Goal: Transaction & Acquisition: Purchase product/service

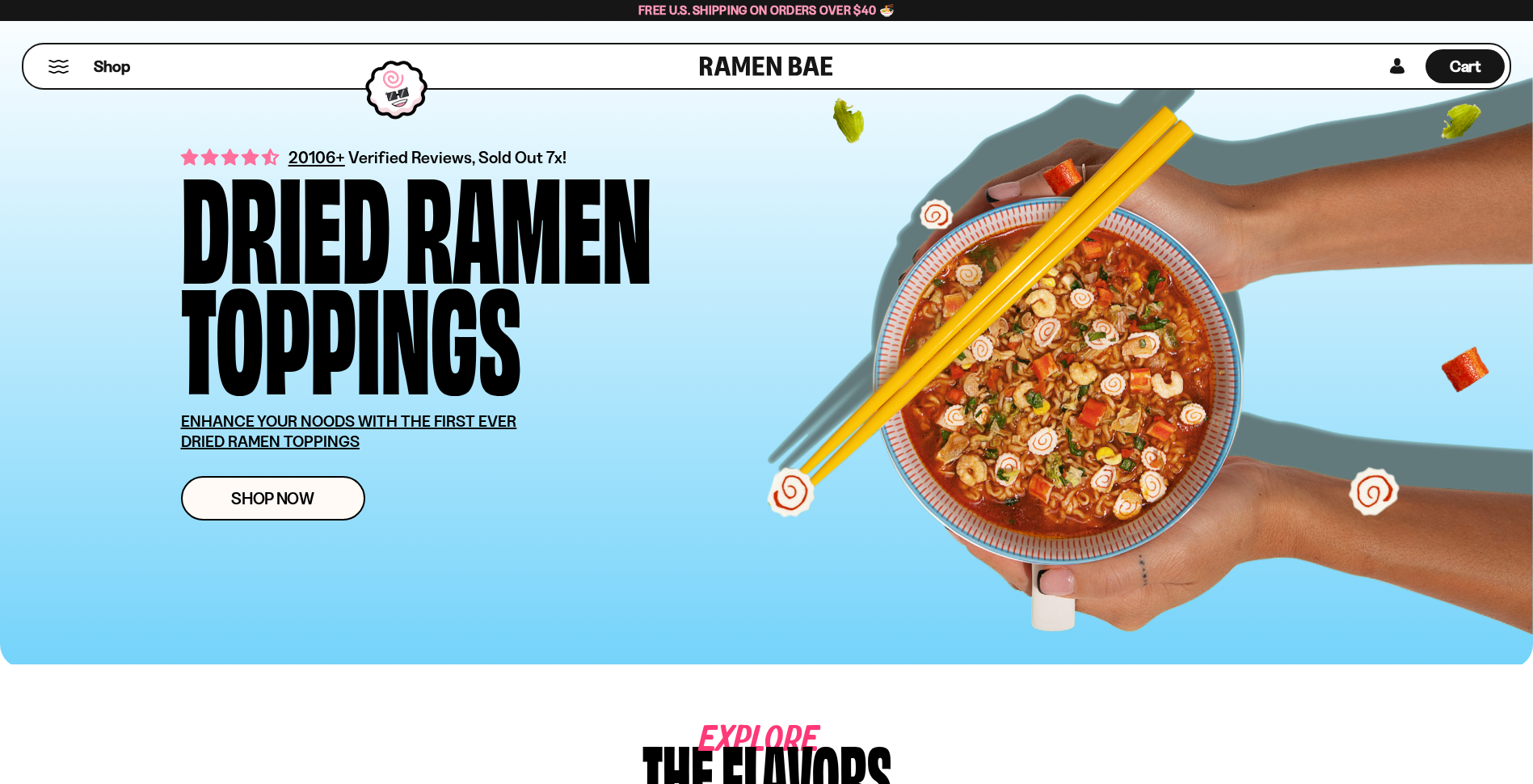
scroll to position [404, 0]
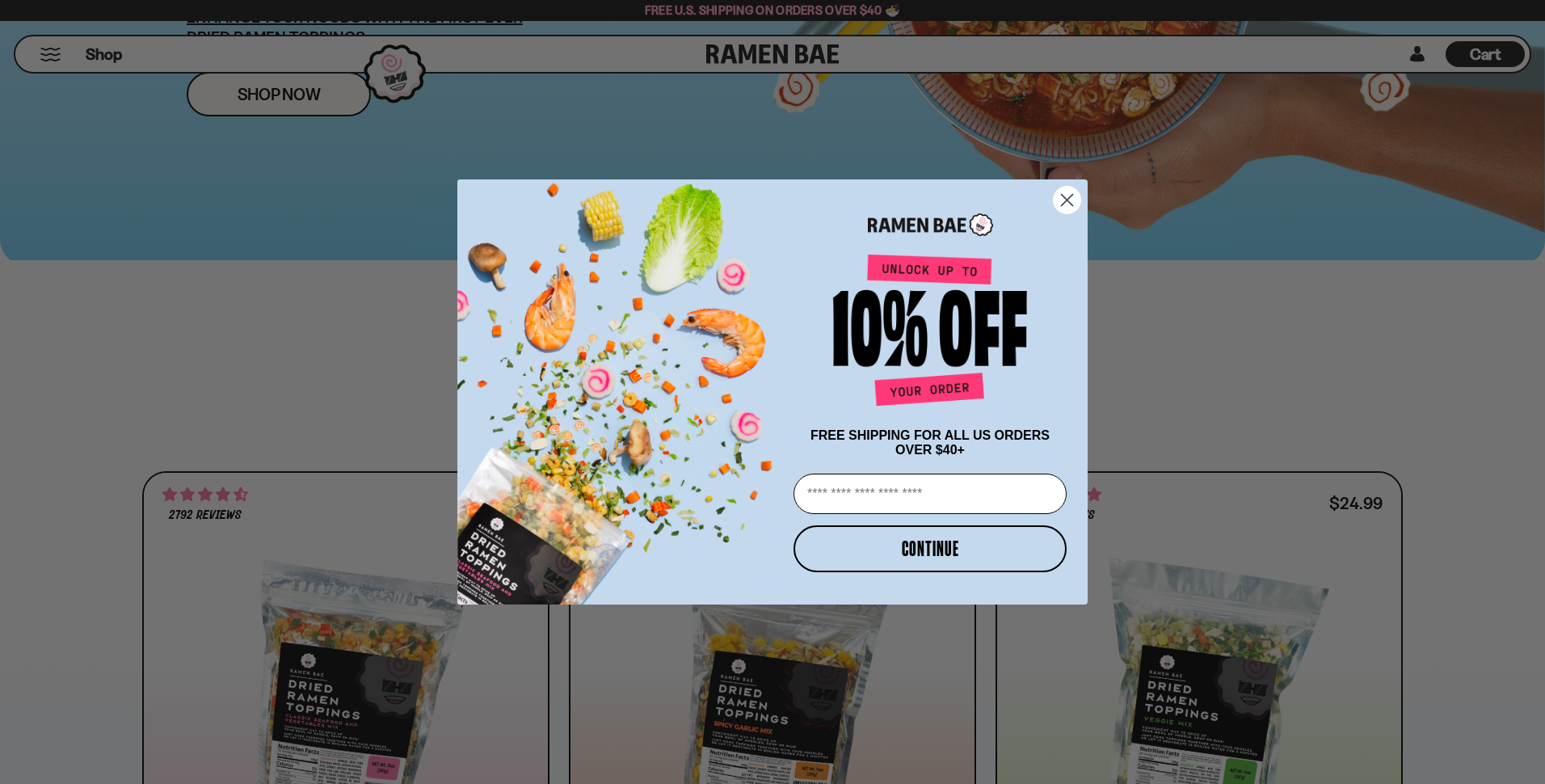
click at [1068, 194] on icon "Close dialog" at bounding box center [1067, 200] width 12 height 12
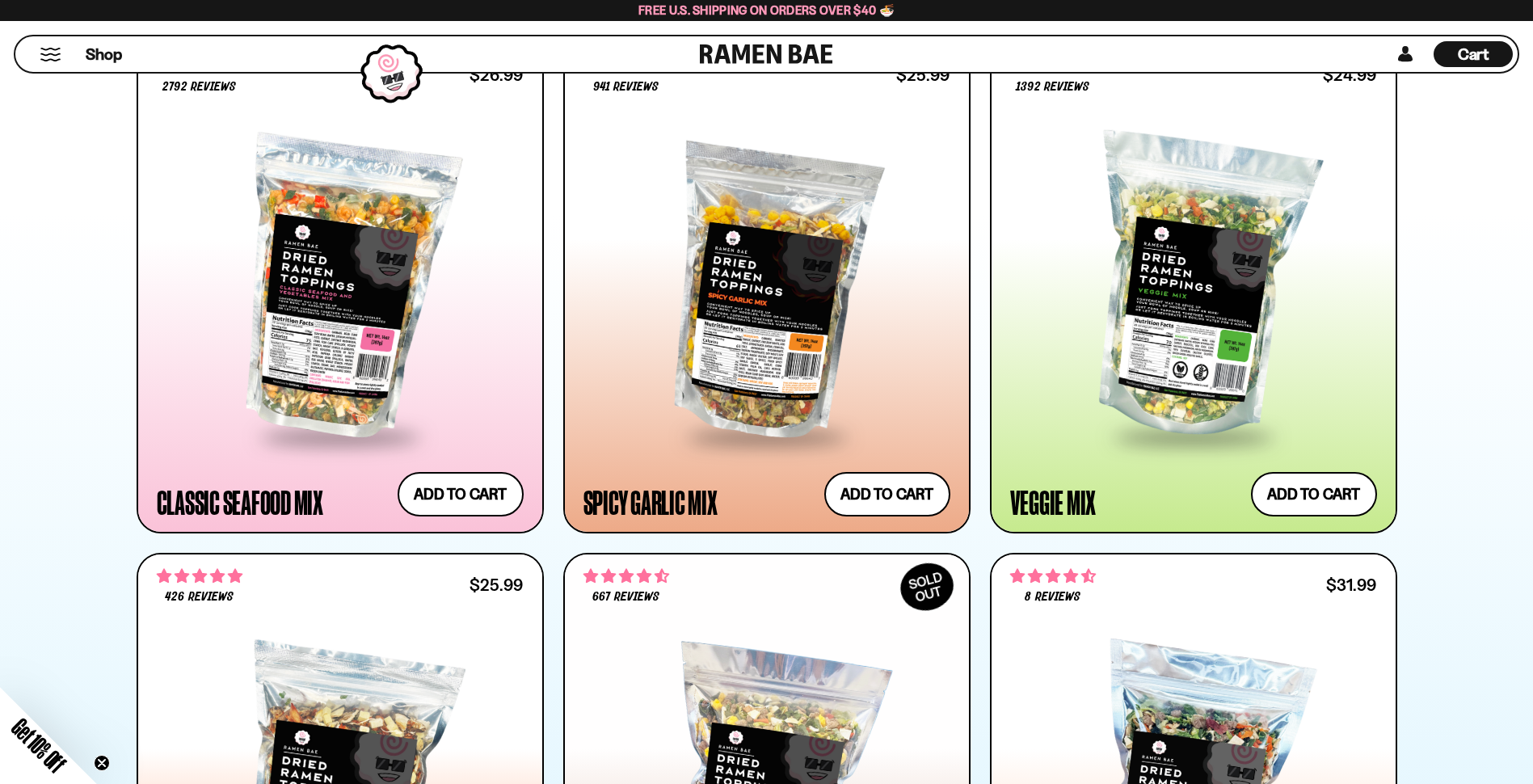
scroll to position [721, 0]
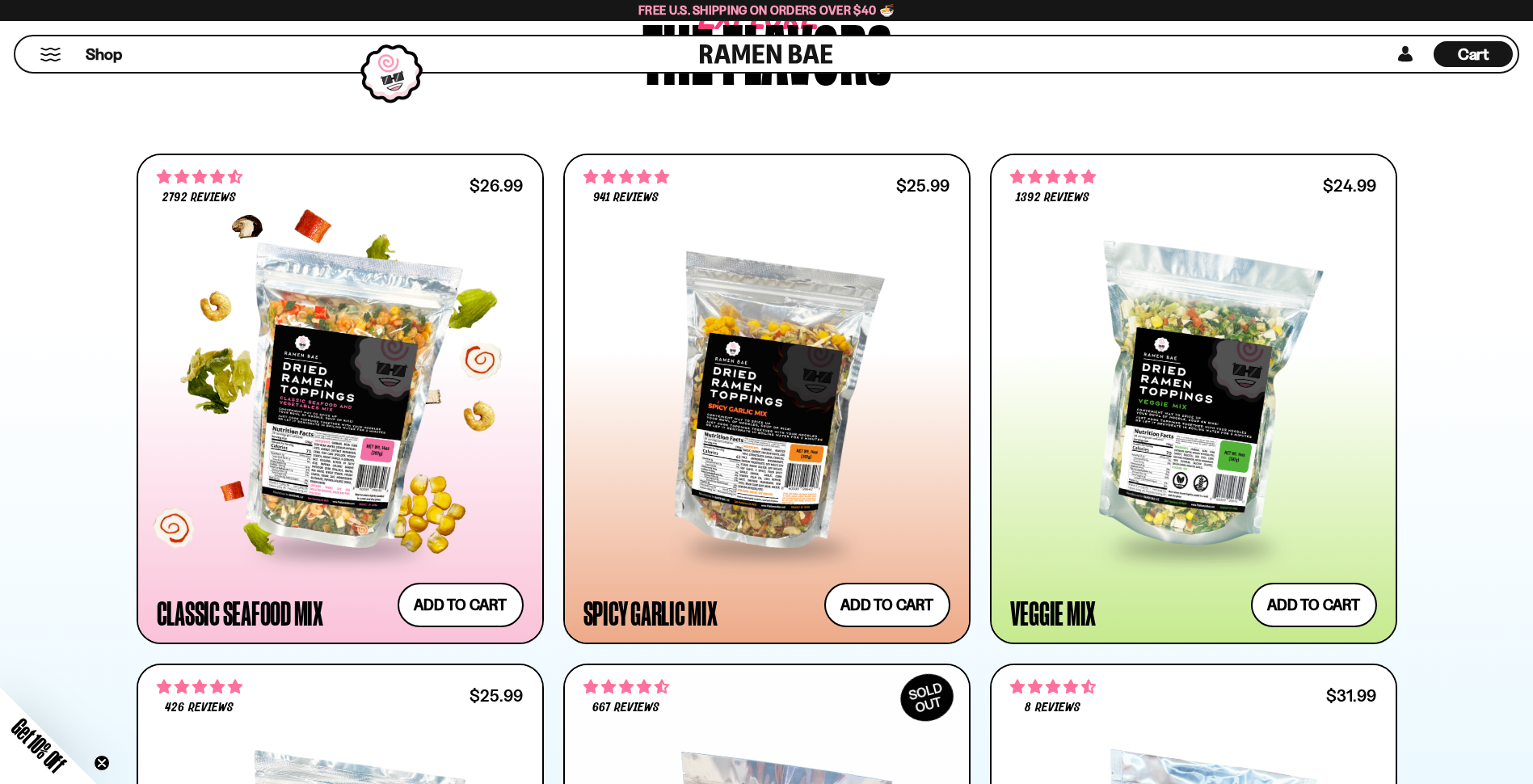
click at [396, 393] on div at bounding box center [339, 398] width 367 height 294
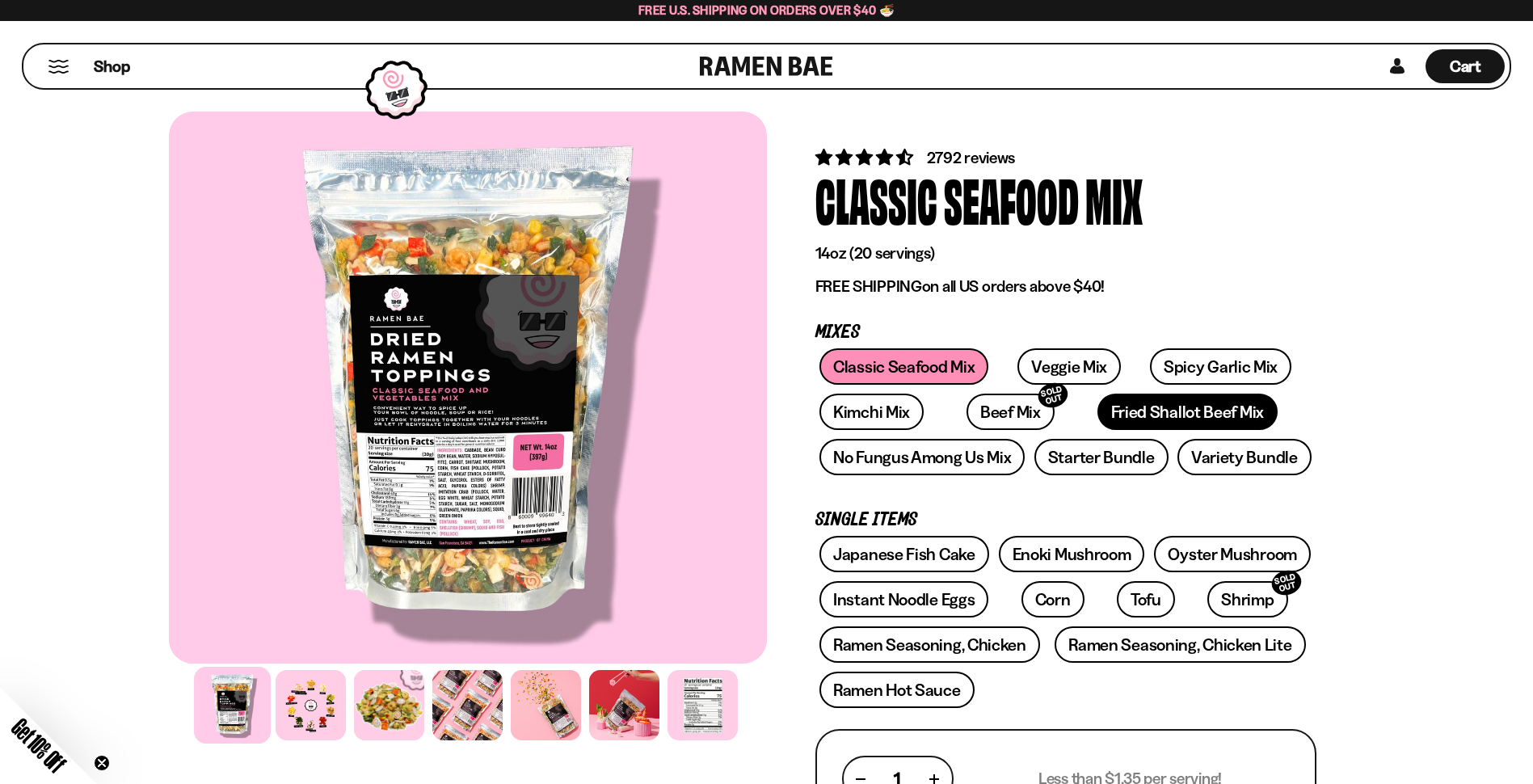
click at [1098, 405] on link "Fried Shallot Beef Mix" at bounding box center [1188, 412] width 180 height 37
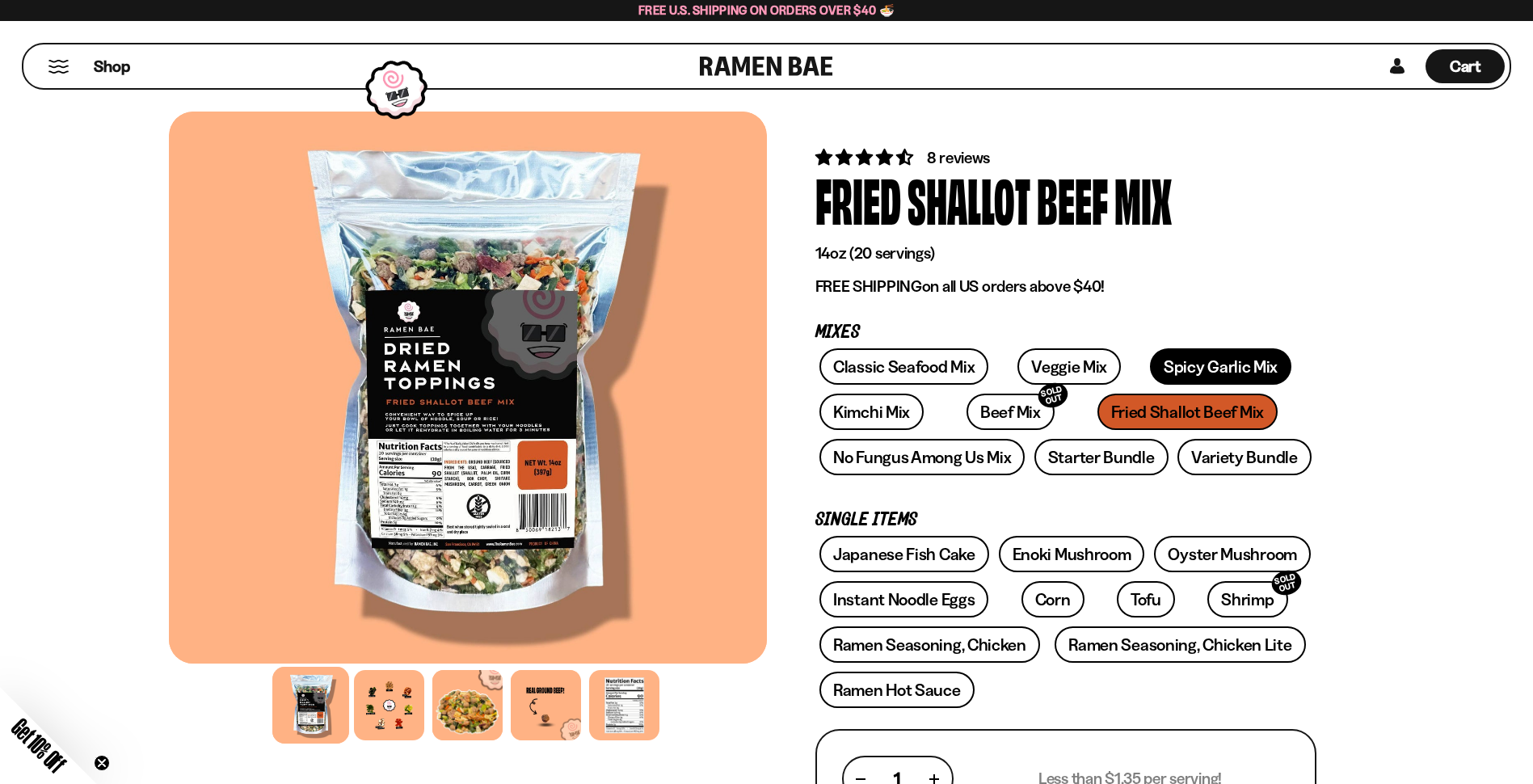
click at [1187, 364] on link "Spicy Garlic Mix" at bounding box center [1221, 366] width 141 height 37
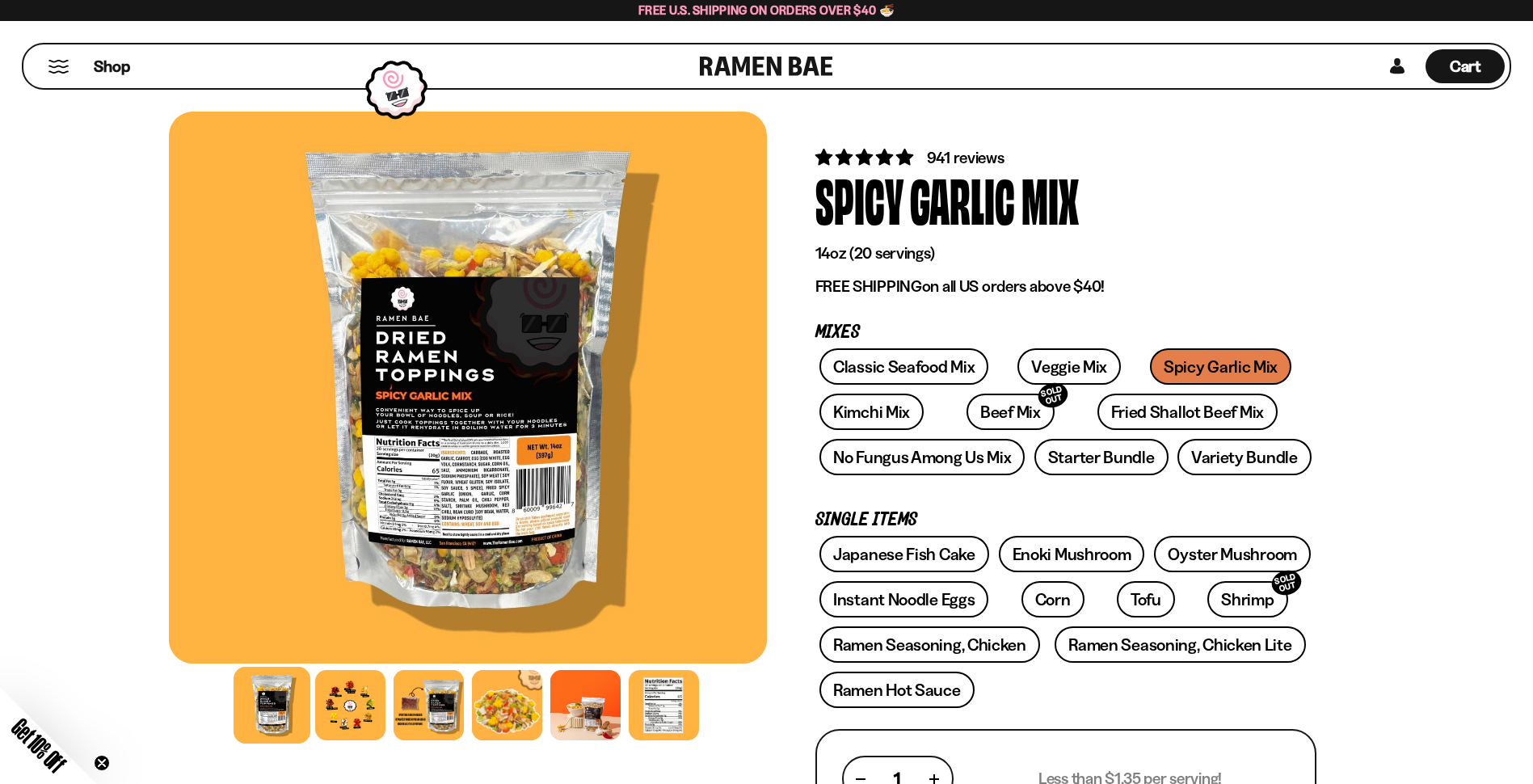
click at [1041, 340] on p "Mixes" at bounding box center [1066, 333] width 501 height 15
click at [1044, 361] on link "Veggie Mix" at bounding box center [1069, 366] width 103 height 37
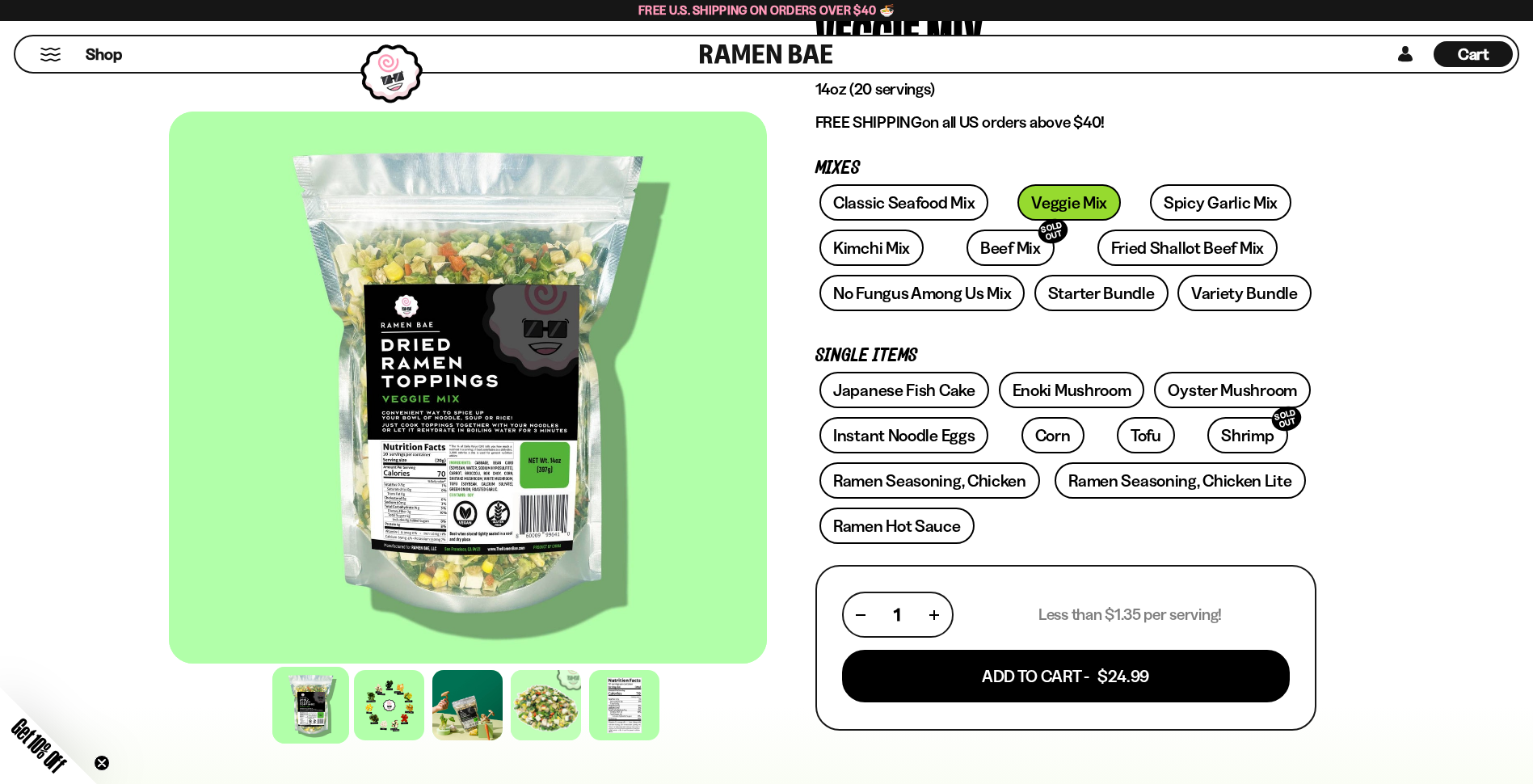
scroll to position [161, 0]
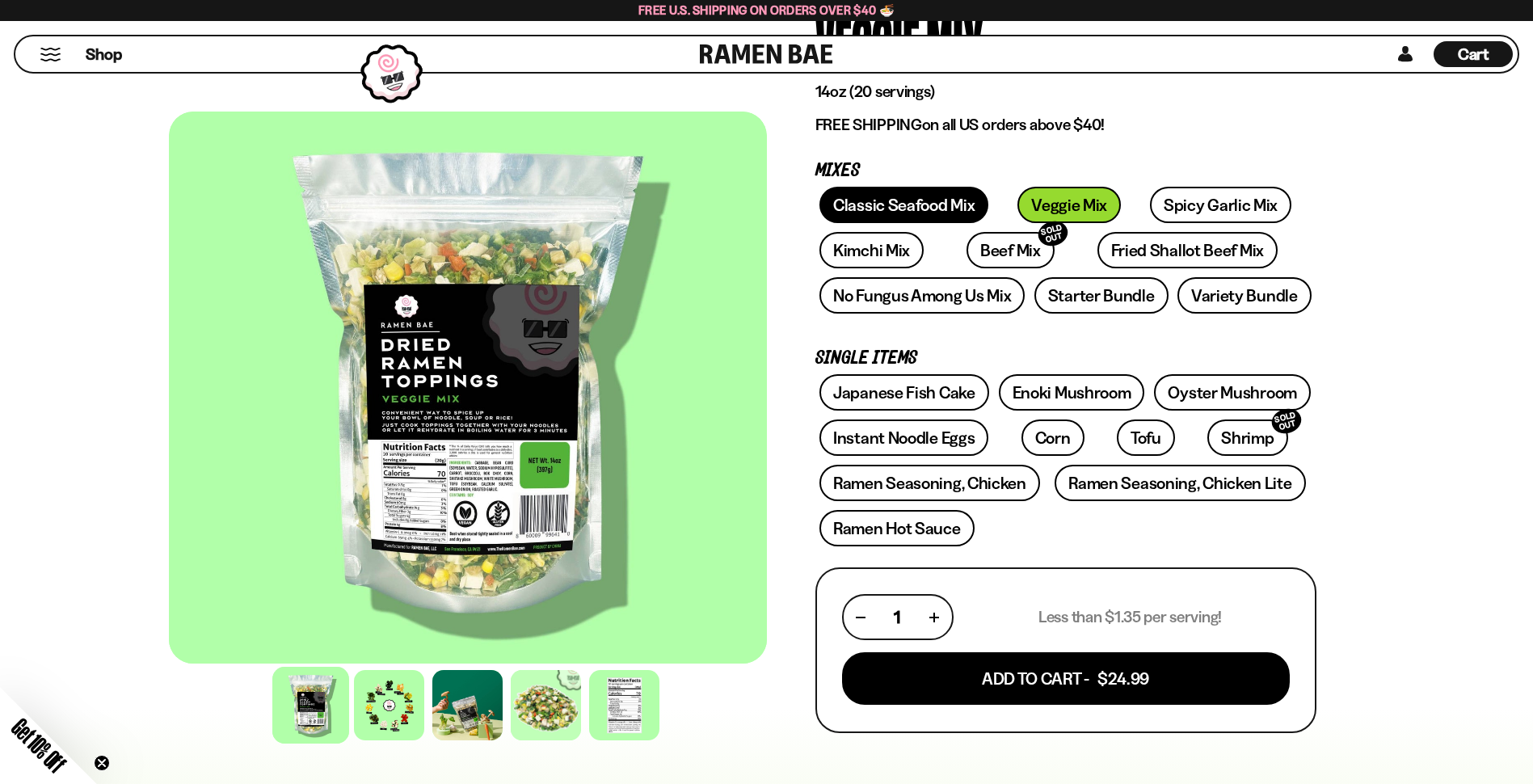
click at [885, 190] on link "Classic Seafood Mix" at bounding box center [903, 205] width 169 height 37
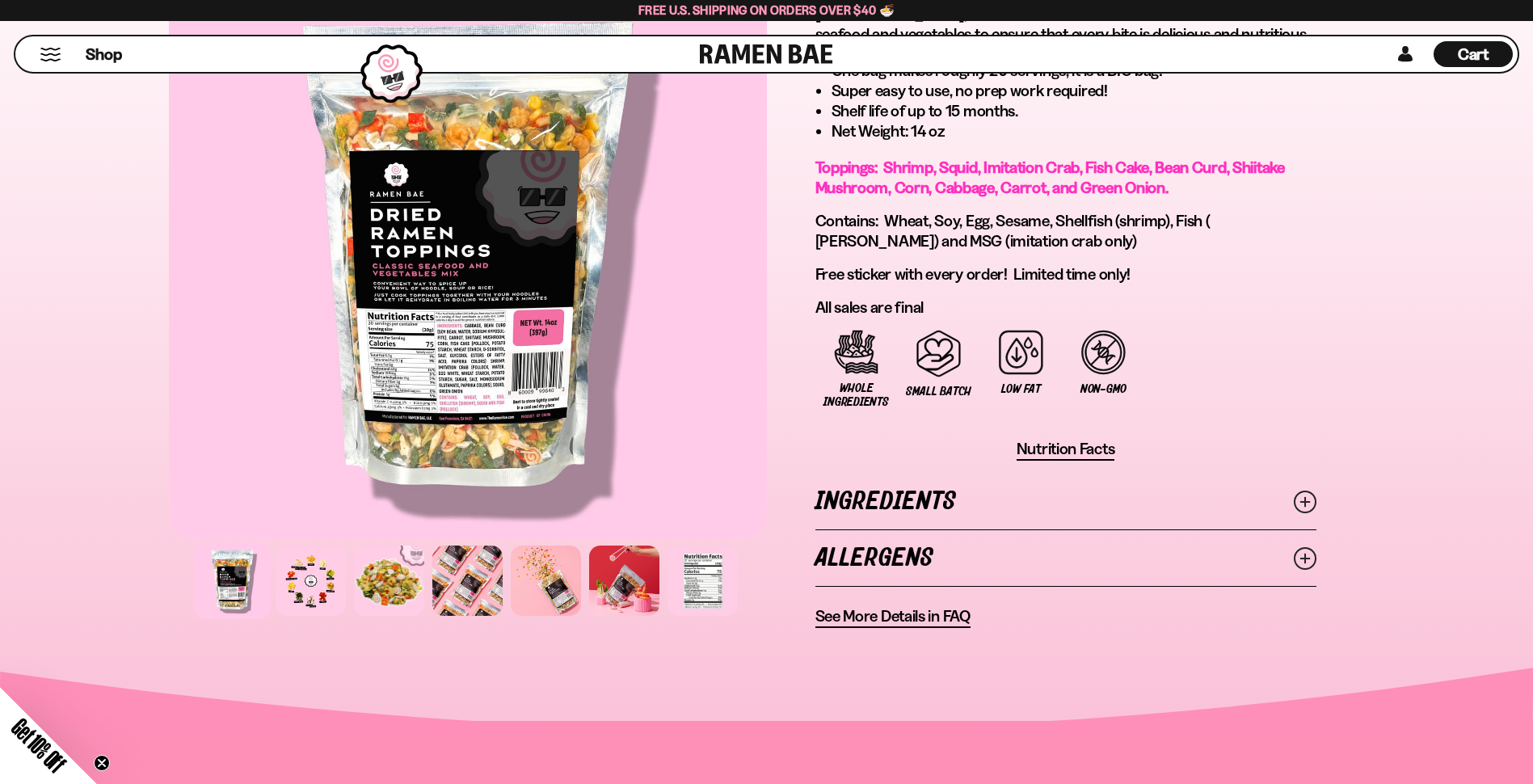
scroll to position [1131, 0]
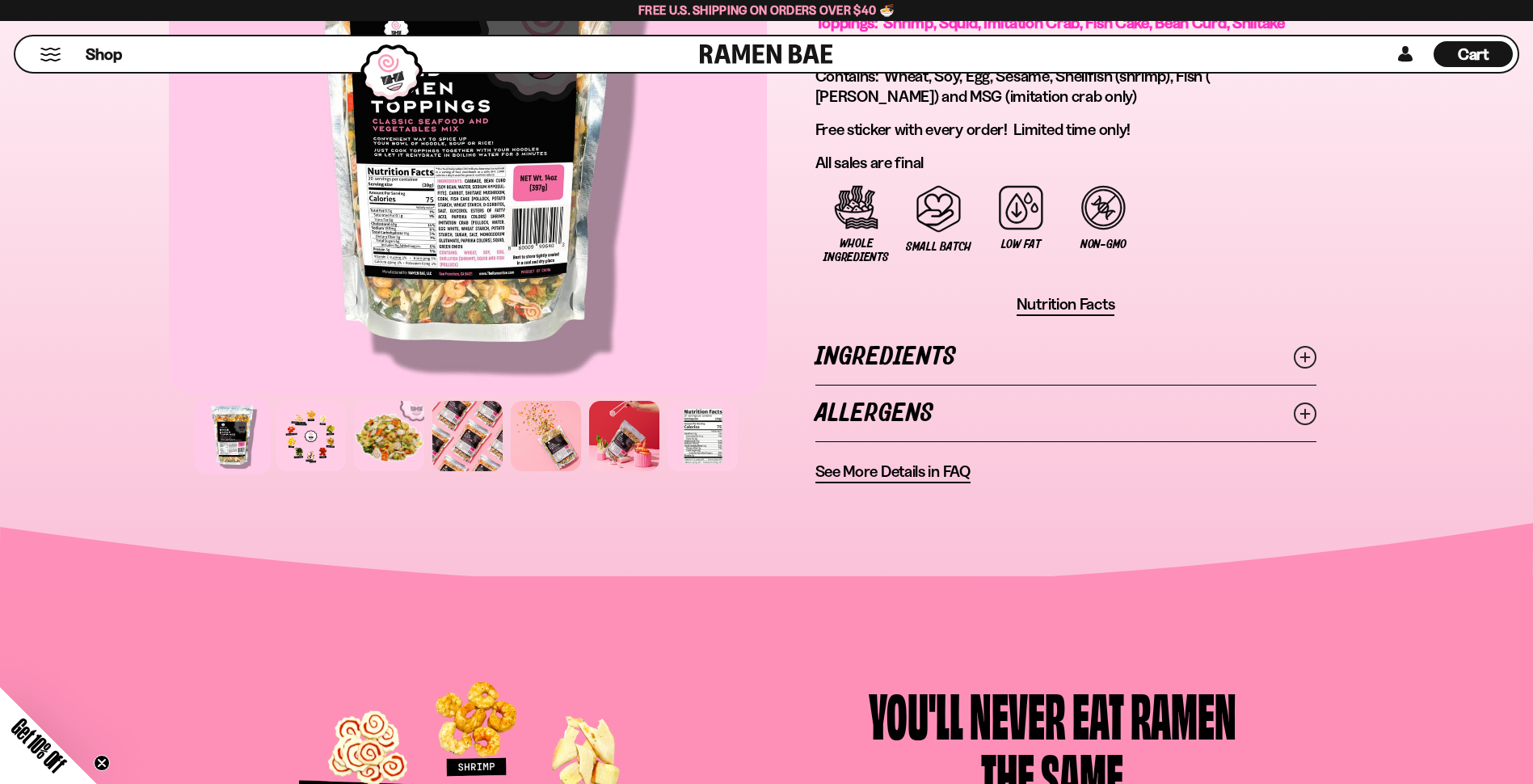
click at [1305, 357] on line at bounding box center [1304, 356] width 8 height 8
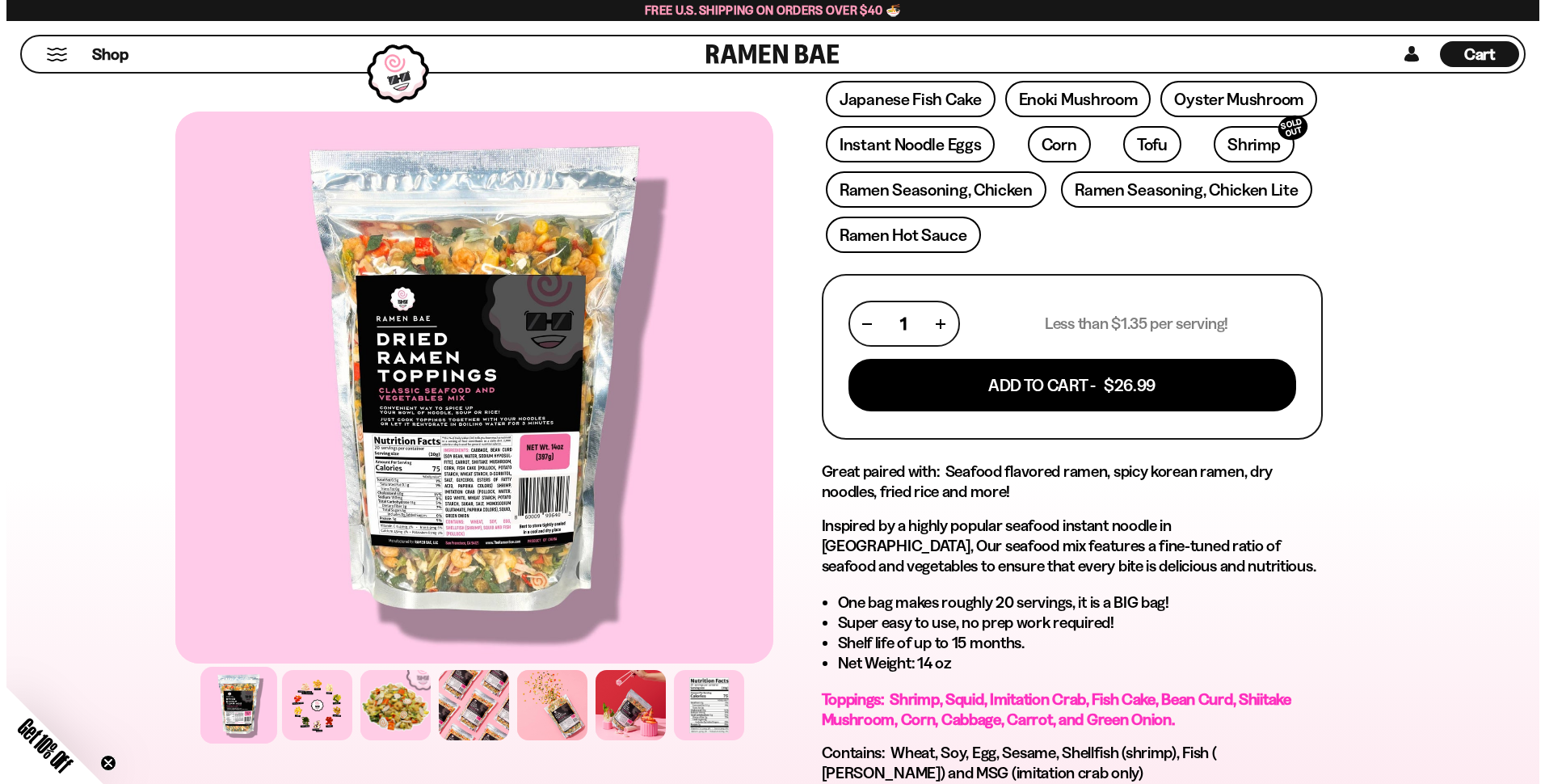
scroll to position [323, 0]
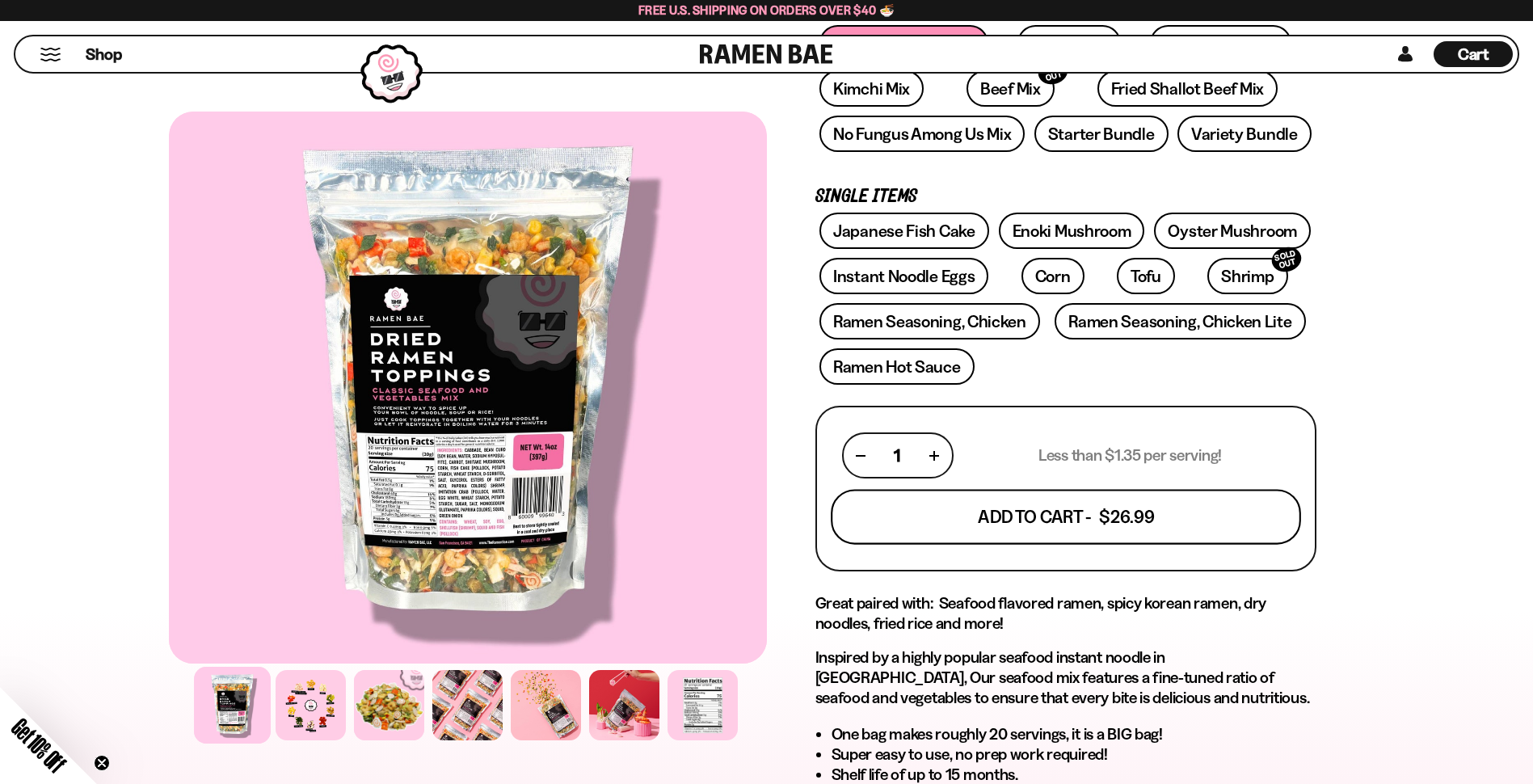
click at [1051, 514] on button "Add To Cart - $26.99" at bounding box center [1066, 516] width 470 height 55
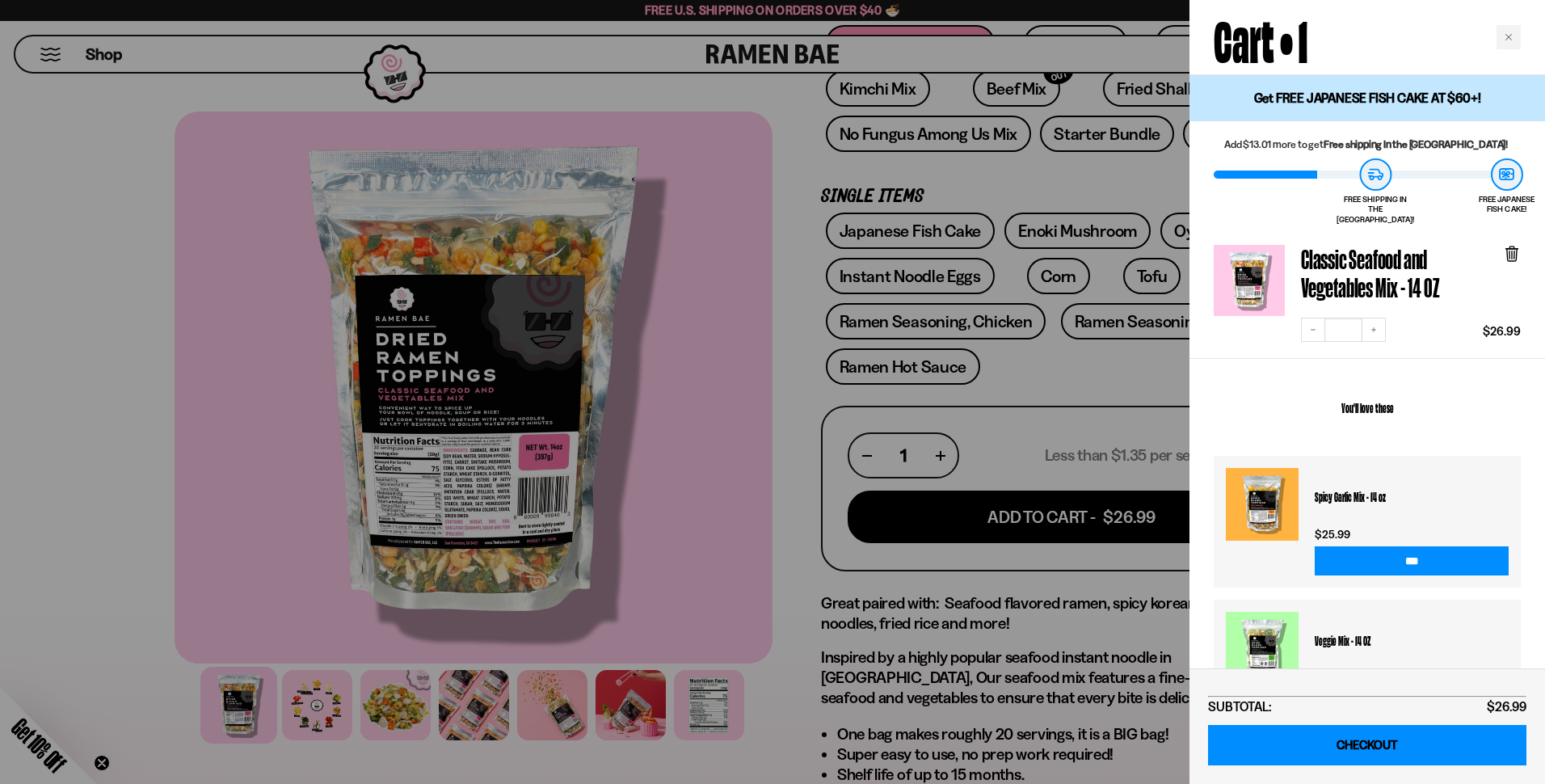
click at [1346, 746] on link "CHECKOUT" at bounding box center [1366, 745] width 318 height 42
